Goal: Use online tool/utility: Utilize a website feature to perform a specific function

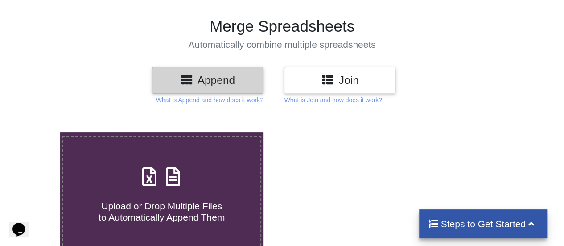
scroll to position [46, 0]
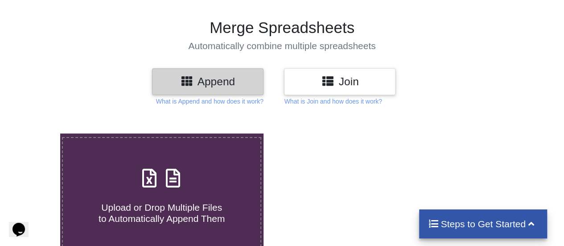
click at [179, 189] on span at bounding box center [161, 178] width 47 height 21
click at [37, 133] on input "Upload or Drop Multiple Files to Automatically Append Them" at bounding box center [37, 133] width 0 height 0
click at [179, 189] on span at bounding box center [161, 178] width 47 height 21
click at [37, 133] on input "Upload or Drop Multiple Files to Automatically Append Them" at bounding box center [37, 133] width 0 height 0
type input "C:\fakepath\DEALER EMPLOYEE (87).xlsx"
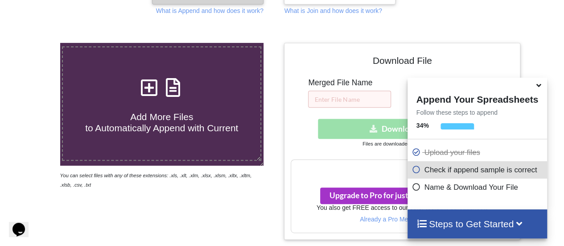
scroll to position [402, 0]
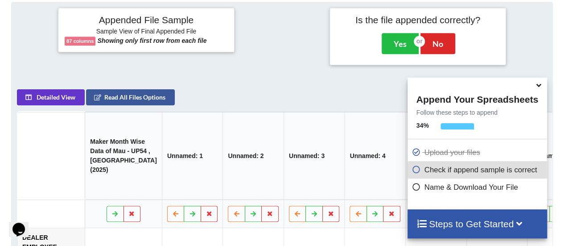
click at [539, 86] on icon at bounding box center [539, 84] width 9 height 8
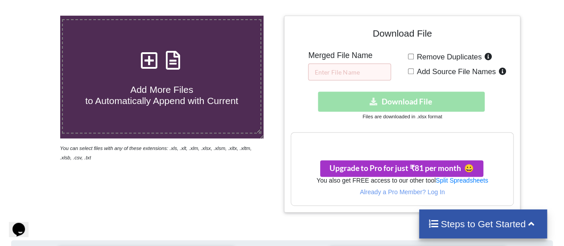
scroll to position [164, 0]
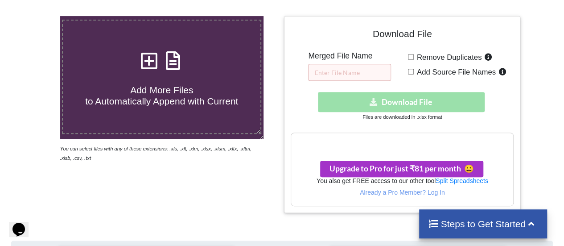
click at [393, 100] on div "Download hidden Download File" at bounding box center [402, 102] width 223 height 20
click at [397, 141] on h3 "Your files are more than 1 MB" at bounding box center [402, 142] width 222 height 10
